Goal: Task Accomplishment & Management: Manage account settings

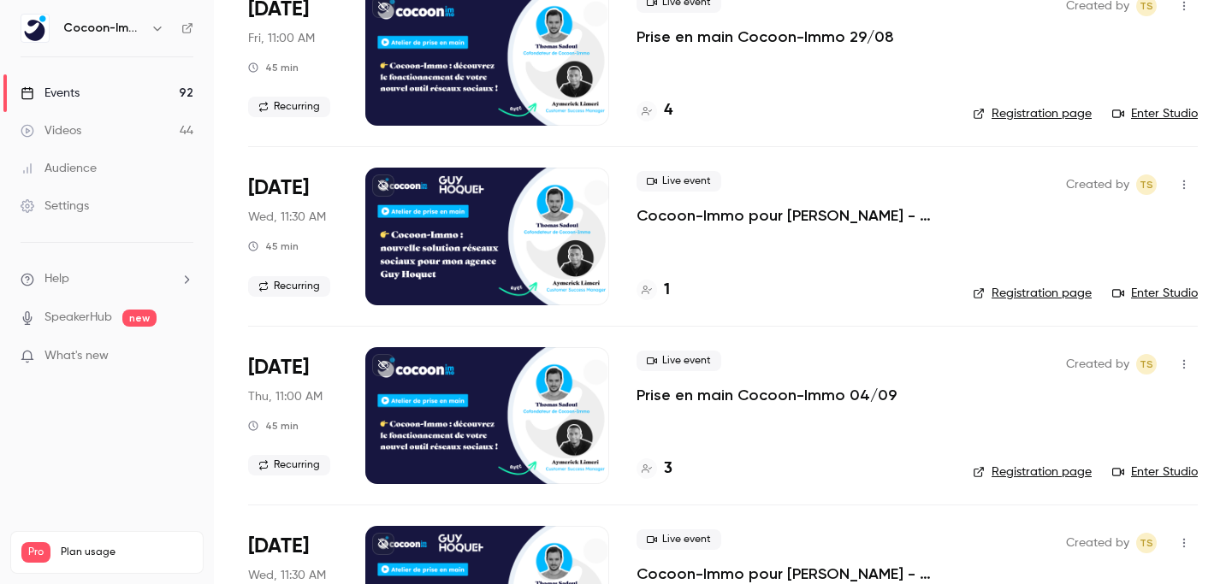
scroll to position [698, 0]
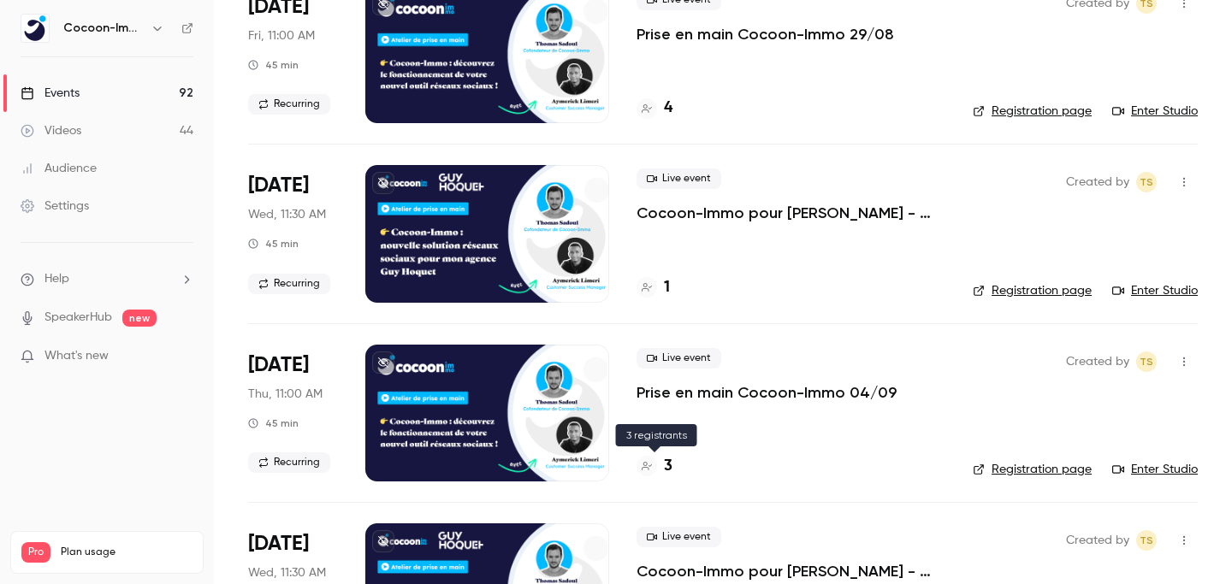
click at [666, 472] on h4 "3" at bounding box center [668, 466] width 9 height 23
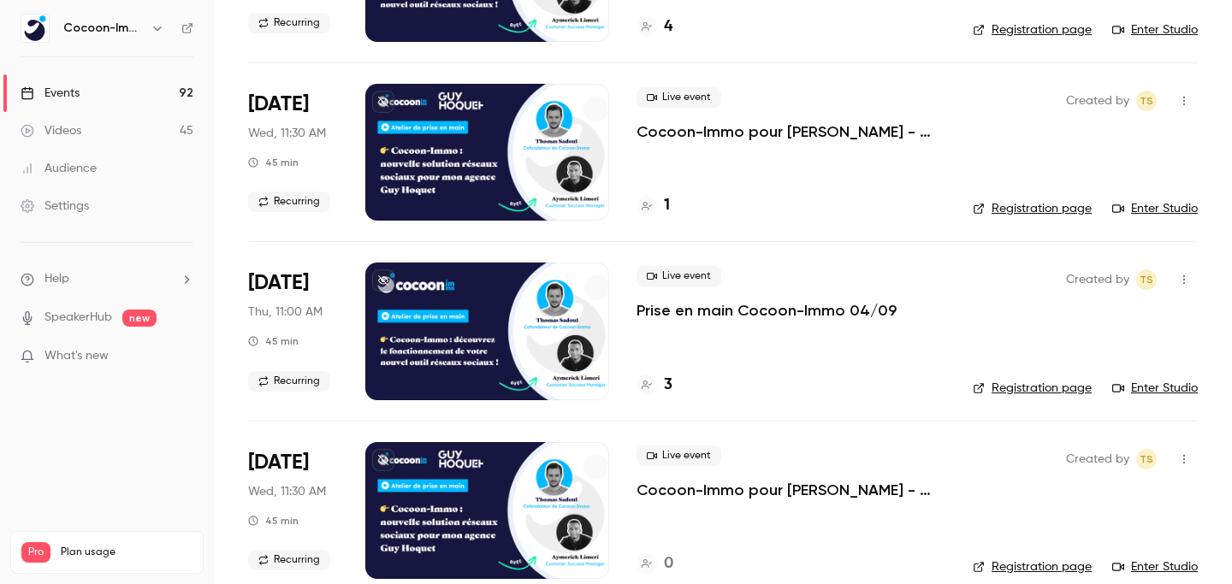
scroll to position [618, 0]
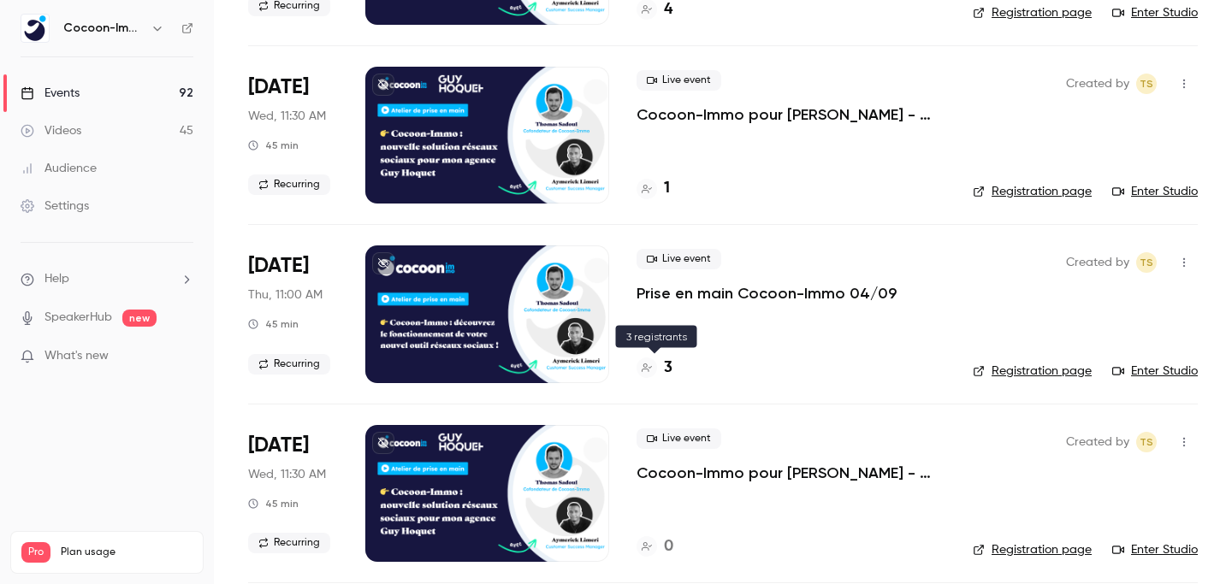
click at [659, 367] on div "3" at bounding box center [654, 368] width 36 height 23
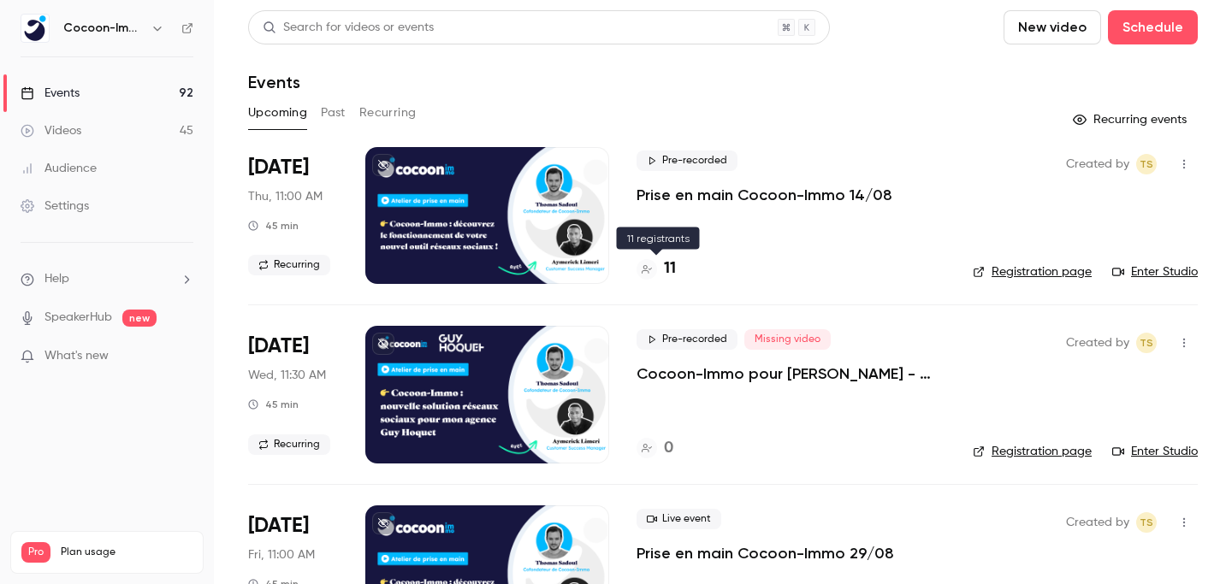
click at [662, 272] on div "11" at bounding box center [655, 268] width 39 height 23
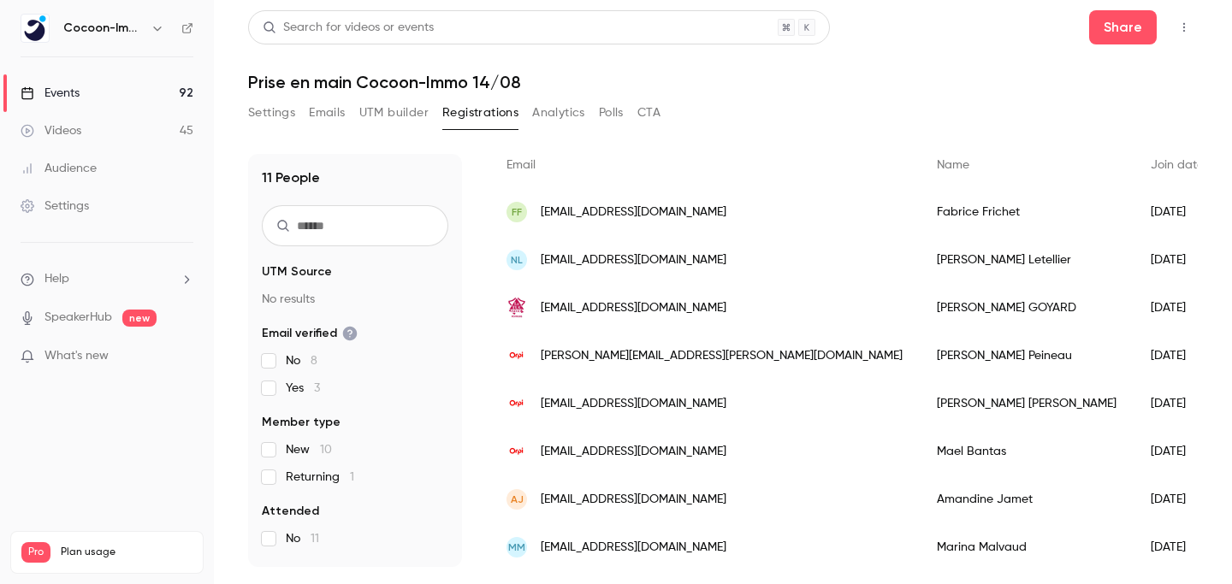
scroll to position [192, 0]
